Goal: Information Seeking & Learning: Learn about a topic

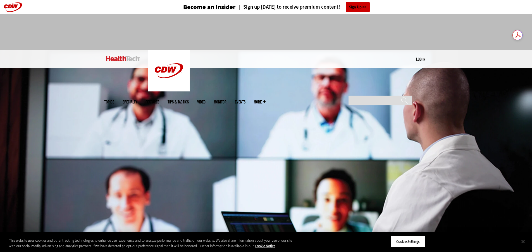
click at [522, 245] on button "Close" at bounding box center [523, 242] width 12 height 12
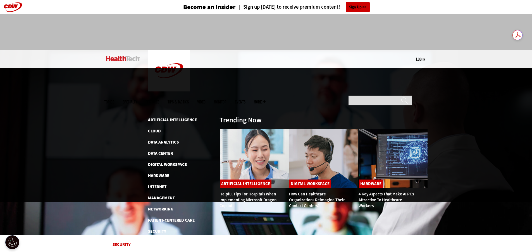
click at [114, 100] on span "Topics" at bounding box center [109, 102] width 10 height 4
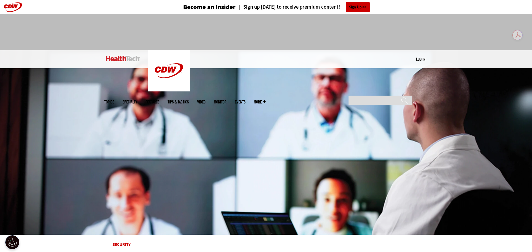
click at [114, 100] on span "Topics" at bounding box center [109, 102] width 10 height 4
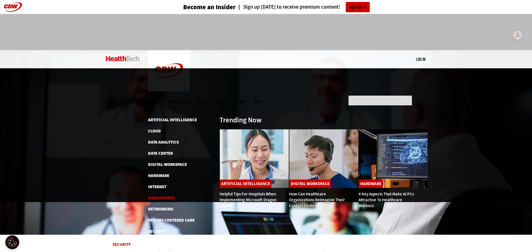
click at [161, 195] on link "Management" at bounding box center [161, 198] width 27 height 6
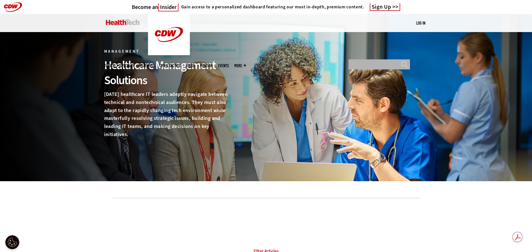
click at [376, 59] on input "Search" at bounding box center [379, 64] width 61 height 10
type input "********"
click at [401, 61] on input "******" at bounding box center [404, 66] width 7 height 10
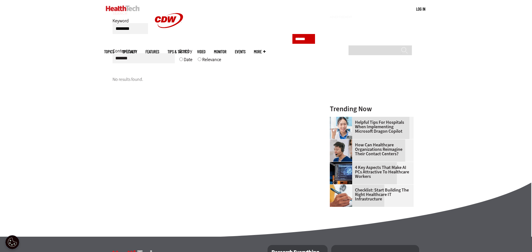
scroll to position [84, 0]
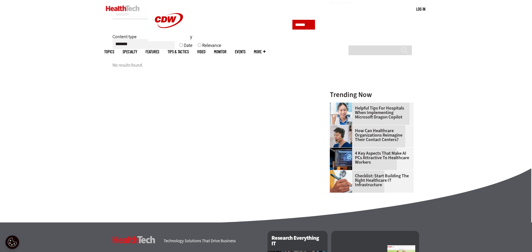
drag, startPoint x: 170, startPoint y: 173, endPoint x: 167, endPoint y: 83, distance: 90.8
click at [170, 173] on main "Search Close New AI Research From CDW See how IT leaders are tackling AI opport…" at bounding box center [266, 91] width 324 height 204
click at [251, 108] on main "Search Close New AI Research From CDW See how IT leaders are tackling AI opport…" at bounding box center [266, 91] width 324 height 204
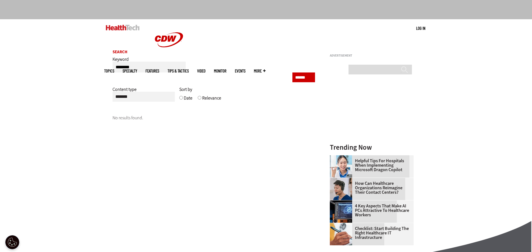
scroll to position [0, 0]
